Goal: Information Seeking & Learning: Learn about a topic

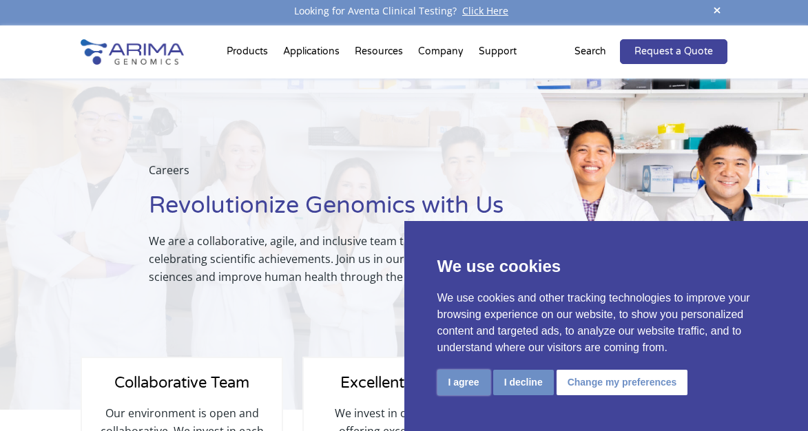
click at [457, 379] on button "I agree" at bounding box center [463, 382] width 53 height 25
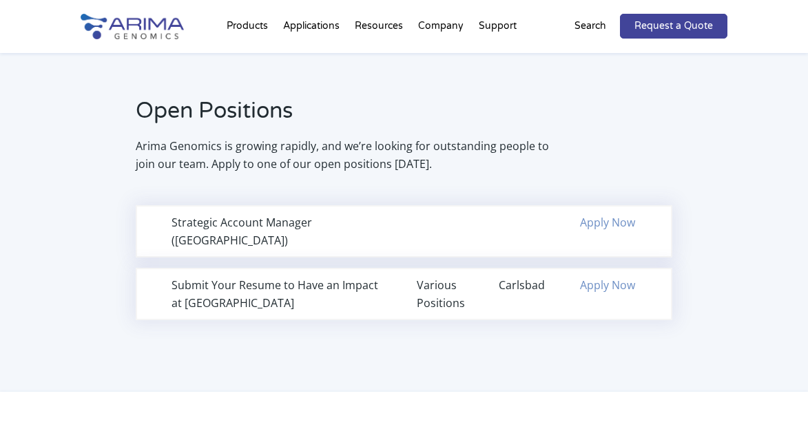
scroll to position [959, 0]
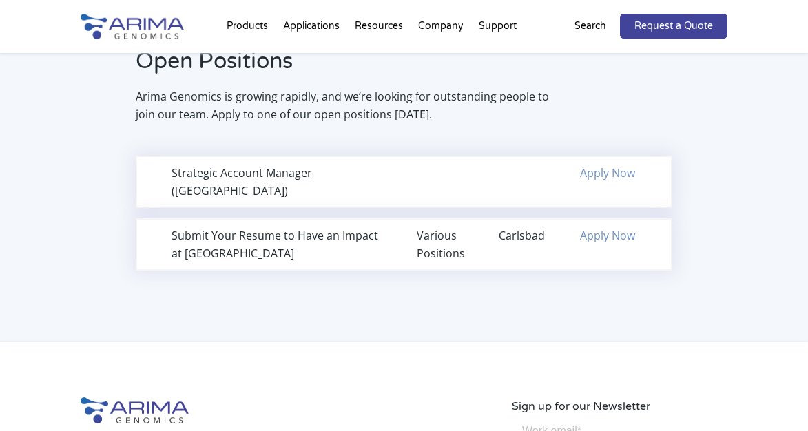
click at [587, 170] on link "Apply Now" at bounding box center [607, 172] width 55 height 15
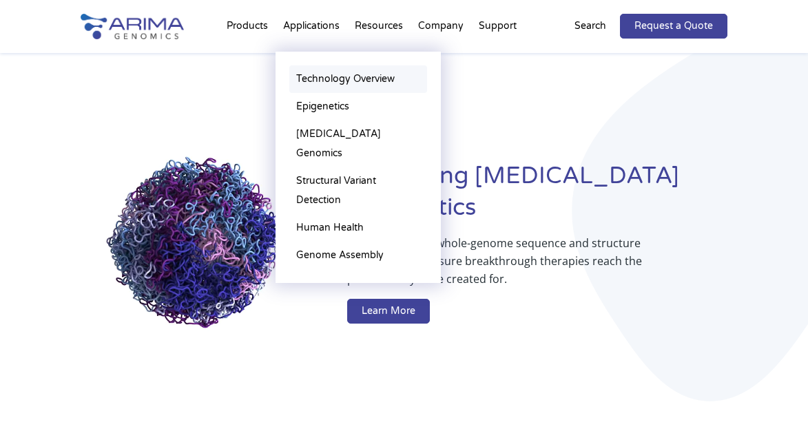
click at [346, 76] on link "Technology Overview" at bounding box center [358, 79] width 138 height 28
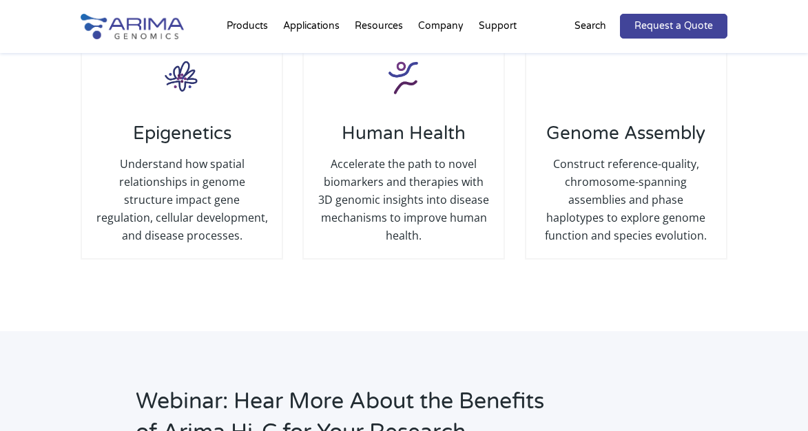
scroll to position [1640, 0]
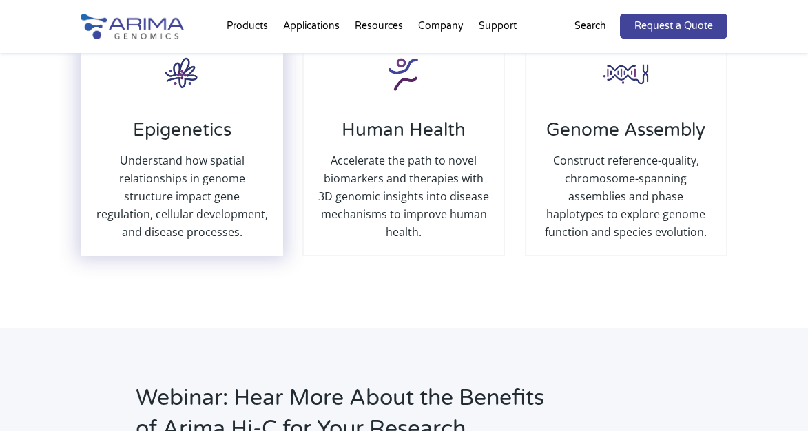
click at [180, 129] on h3 "Epigenetics" at bounding box center [182, 135] width 172 height 32
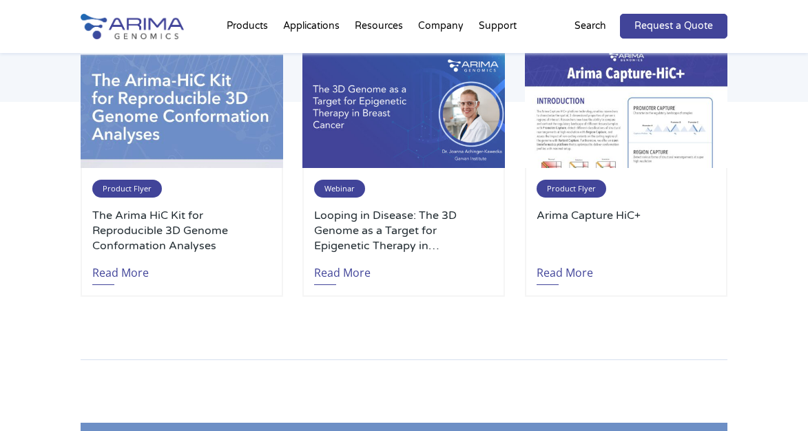
scroll to position [2212, 0]
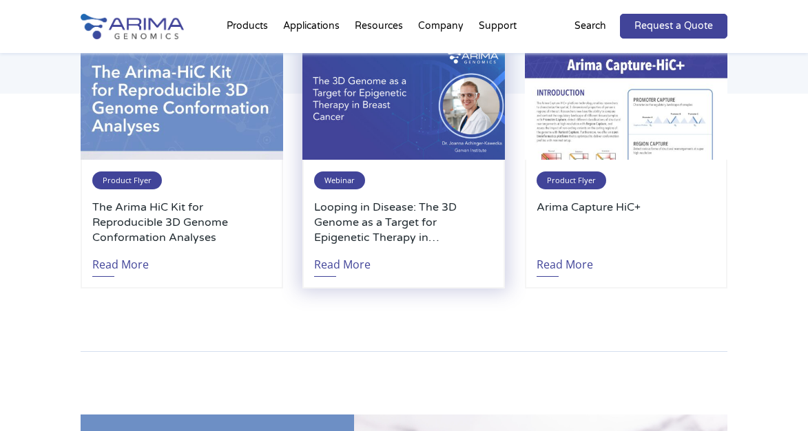
click at [338, 189] on span "Webinar" at bounding box center [339, 180] width 51 height 18
click at [339, 277] on link "Read More" at bounding box center [342, 261] width 56 height 32
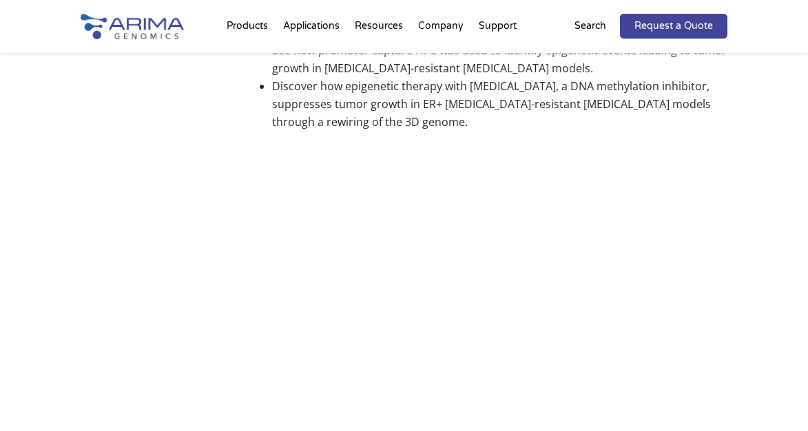
scroll to position [393, 0]
